Goal: Task Accomplishment & Management: Complete application form

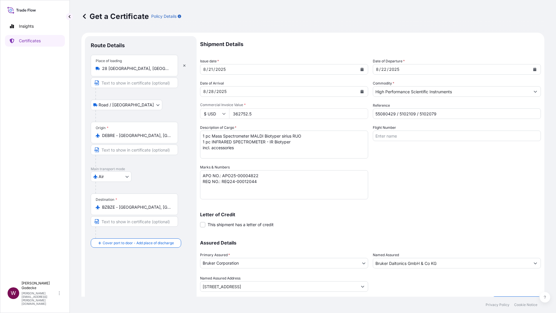
select select "Road / [GEOGRAPHIC_DATA]"
select select "Air"
select select "31474"
click at [59, 295] on icon at bounding box center [59, 292] width 1 height 5
